Goal: Communication & Community: Answer question/provide support

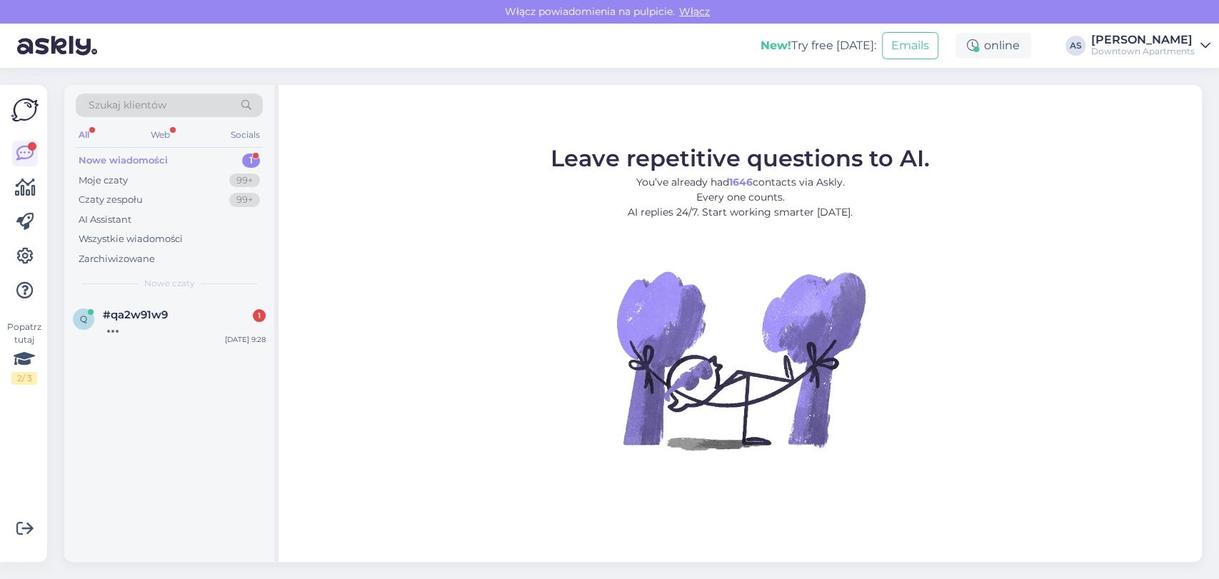
click at [197, 351] on div "q #qa2w91w9 [DATE] 9:28" at bounding box center [169, 429] width 210 height 263
click at [183, 339] on div "q #qa2w91w9 [DATE] 9:28" at bounding box center [169, 323] width 210 height 51
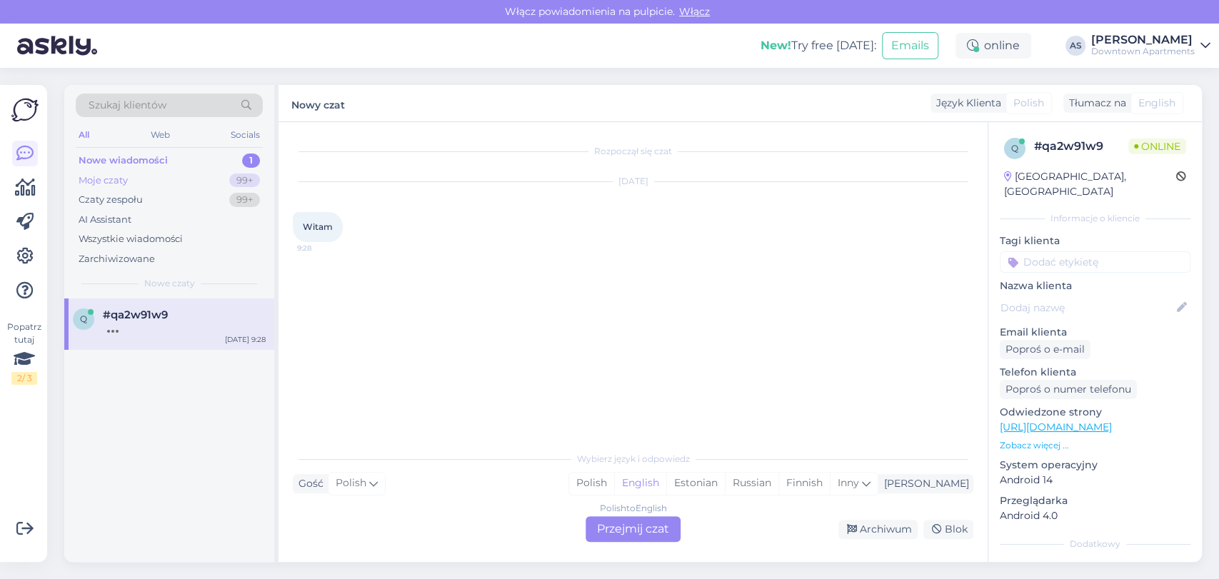
click at [183, 171] on div "Moje czaty 99+" at bounding box center [169, 181] width 187 height 20
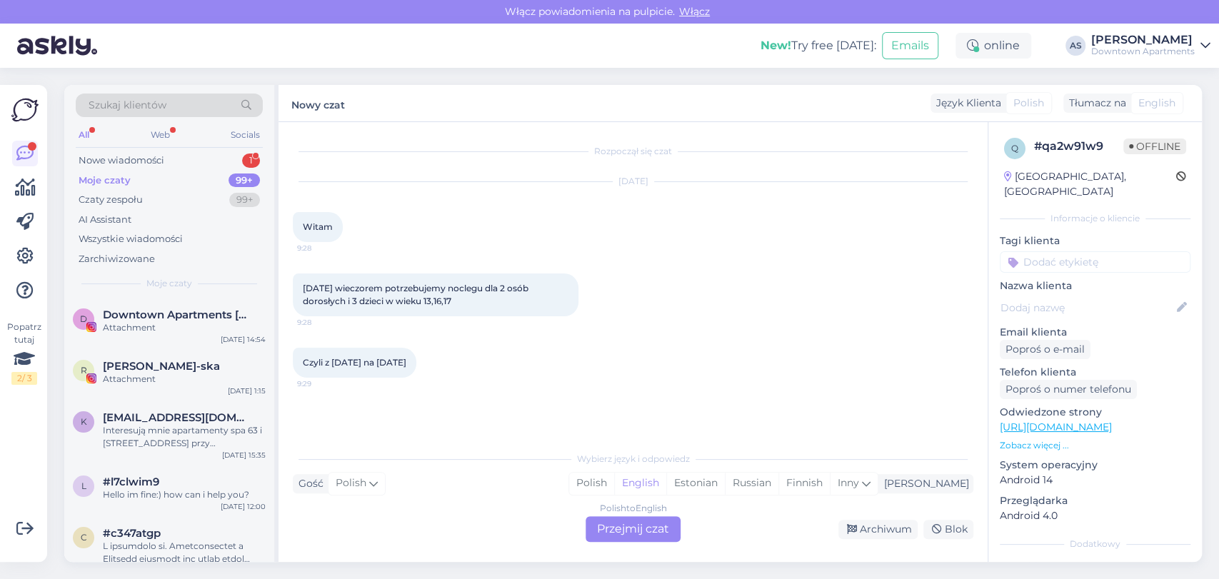
click at [633, 532] on div "Polish to English Przejmij czat" at bounding box center [633, 529] width 95 height 26
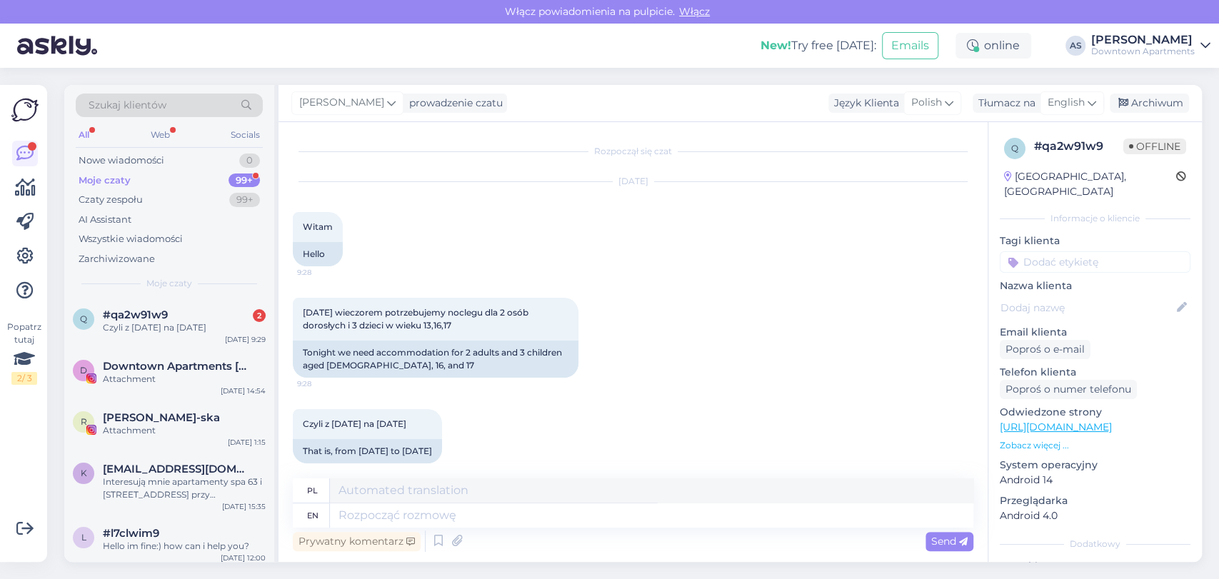
click at [1052, 82] on div "Szukaj klientów All Web Socials Nowe wiadomości 0 Moje czaty 99+ Czaty zespołu …" at bounding box center [637, 323] width 1163 height 511
click at [1062, 96] on span "English" at bounding box center [1065, 103] width 37 height 16
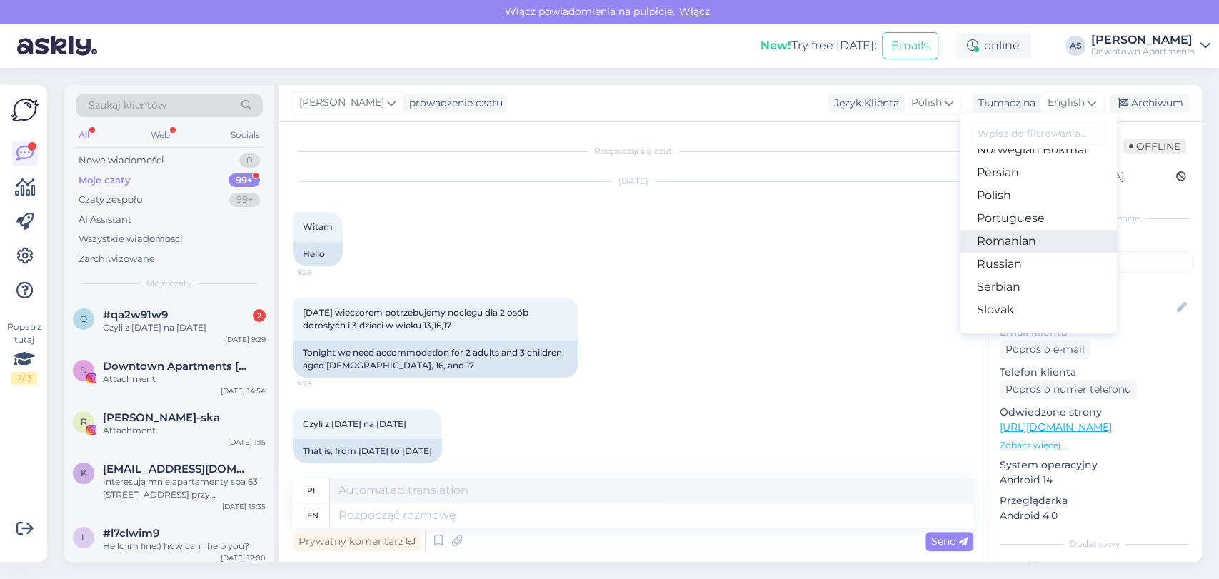
scroll to position [476, 0]
click at [1007, 199] on link "Polish" at bounding box center [1038, 193] width 157 height 23
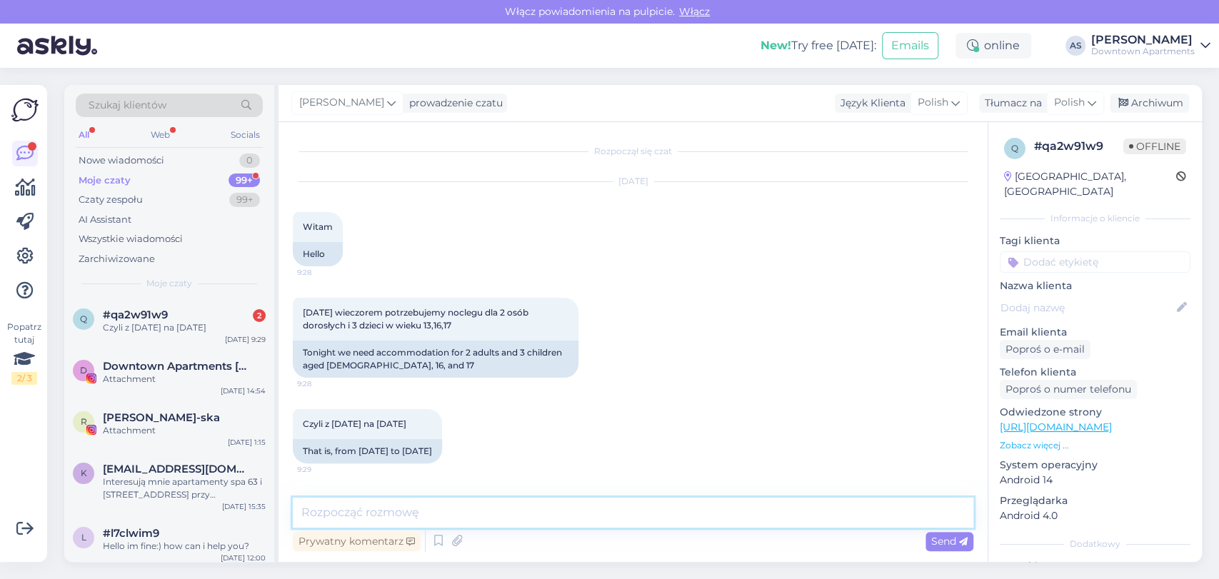
click at [698, 508] on textarea at bounding box center [633, 513] width 680 height 30
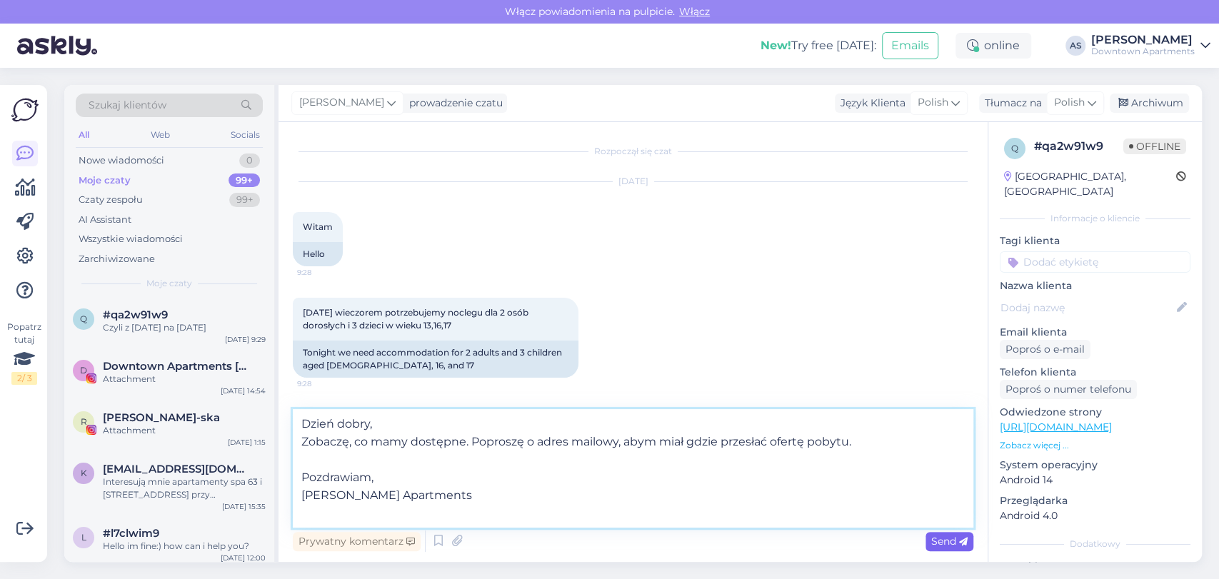
type textarea "Dzień dobry, Zobaczę, co mamy dostępne. Poproszę o adres mailowy, abym miał gdz…"
click at [940, 541] on span "Send" at bounding box center [949, 541] width 36 height 13
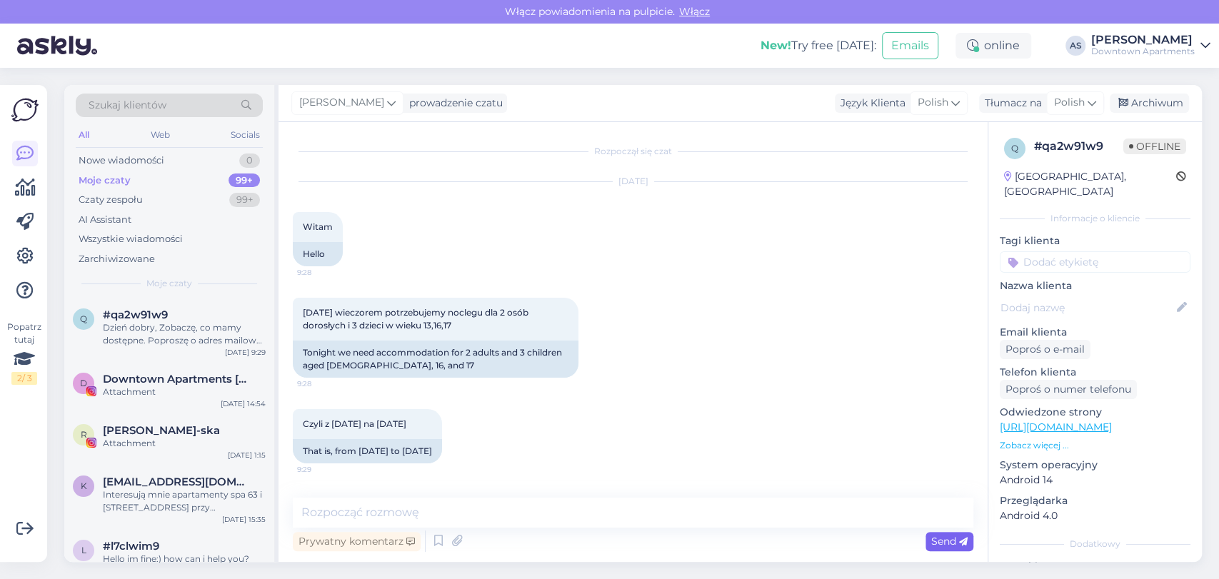
scroll to position [132, 0]
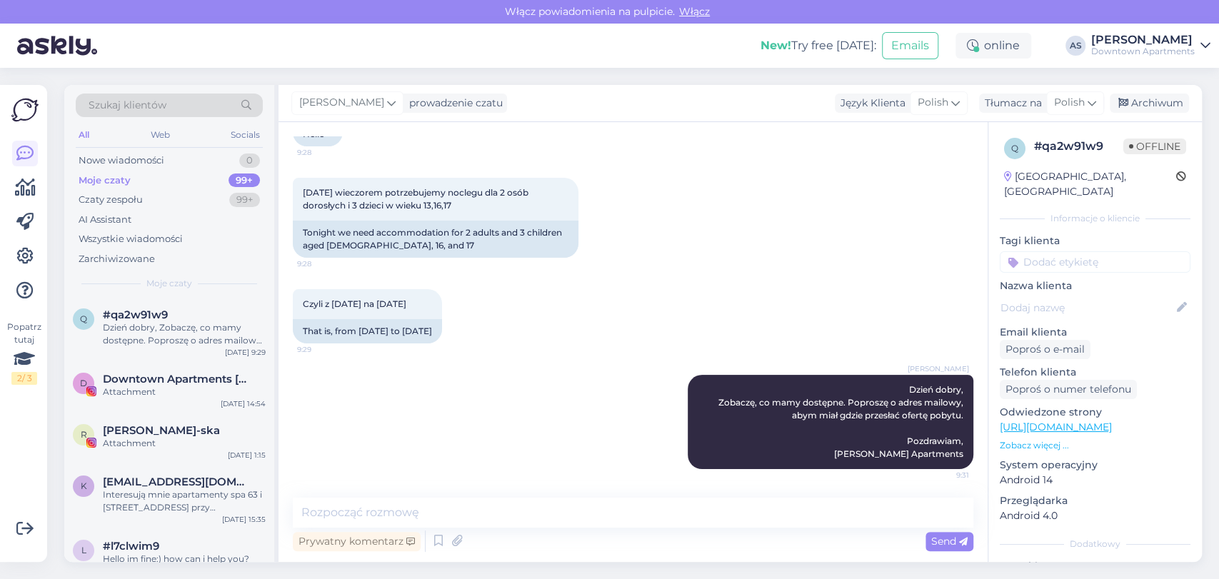
click at [56, 470] on div "Szukaj klientów All Web Socials Nowe wiadomości 0 Moje czaty 99+ Czaty zespołu …" at bounding box center [637, 323] width 1163 height 511
